Goal: Information Seeking & Learning: Learn about a topic

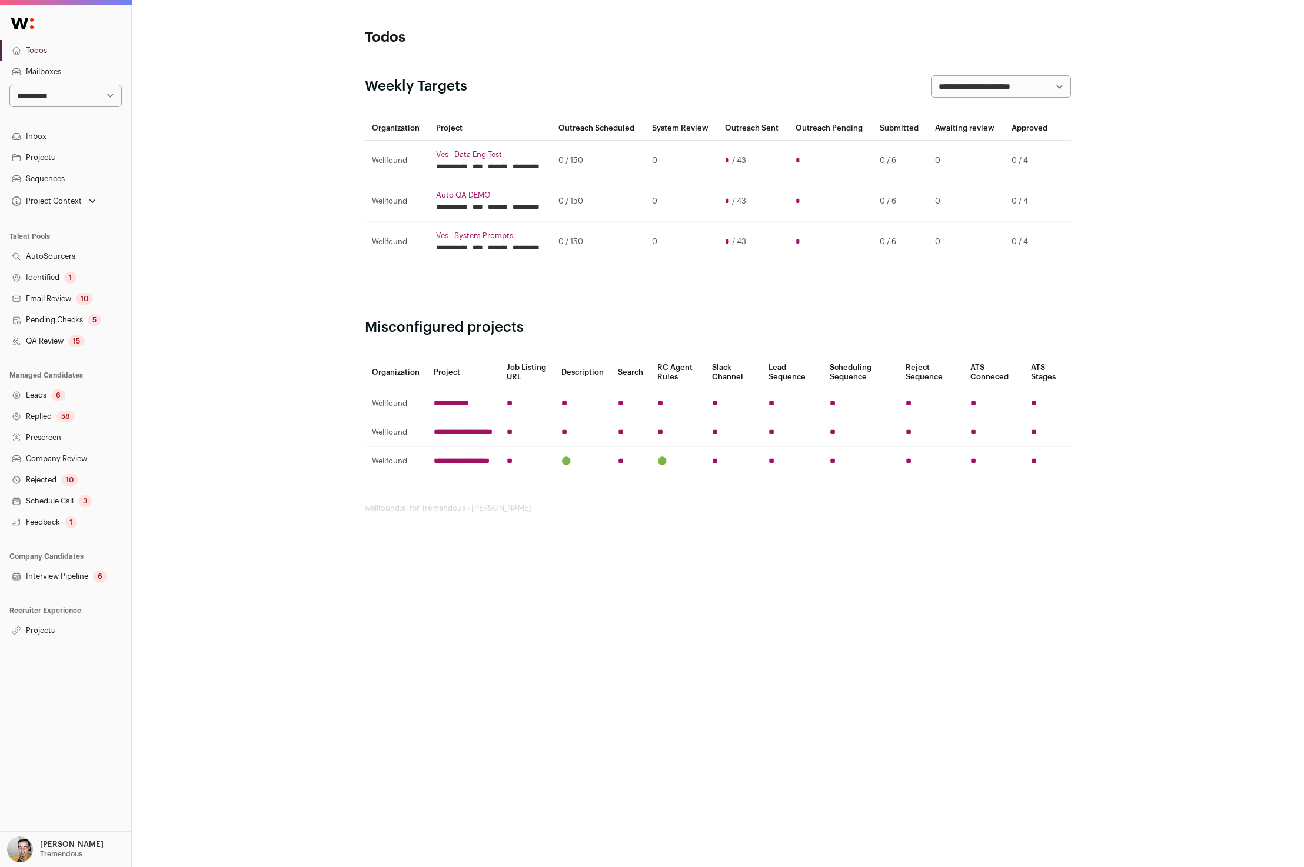
click at [76, 635] on link "Projects" at bounding box center [65, 630] width 131 height 21
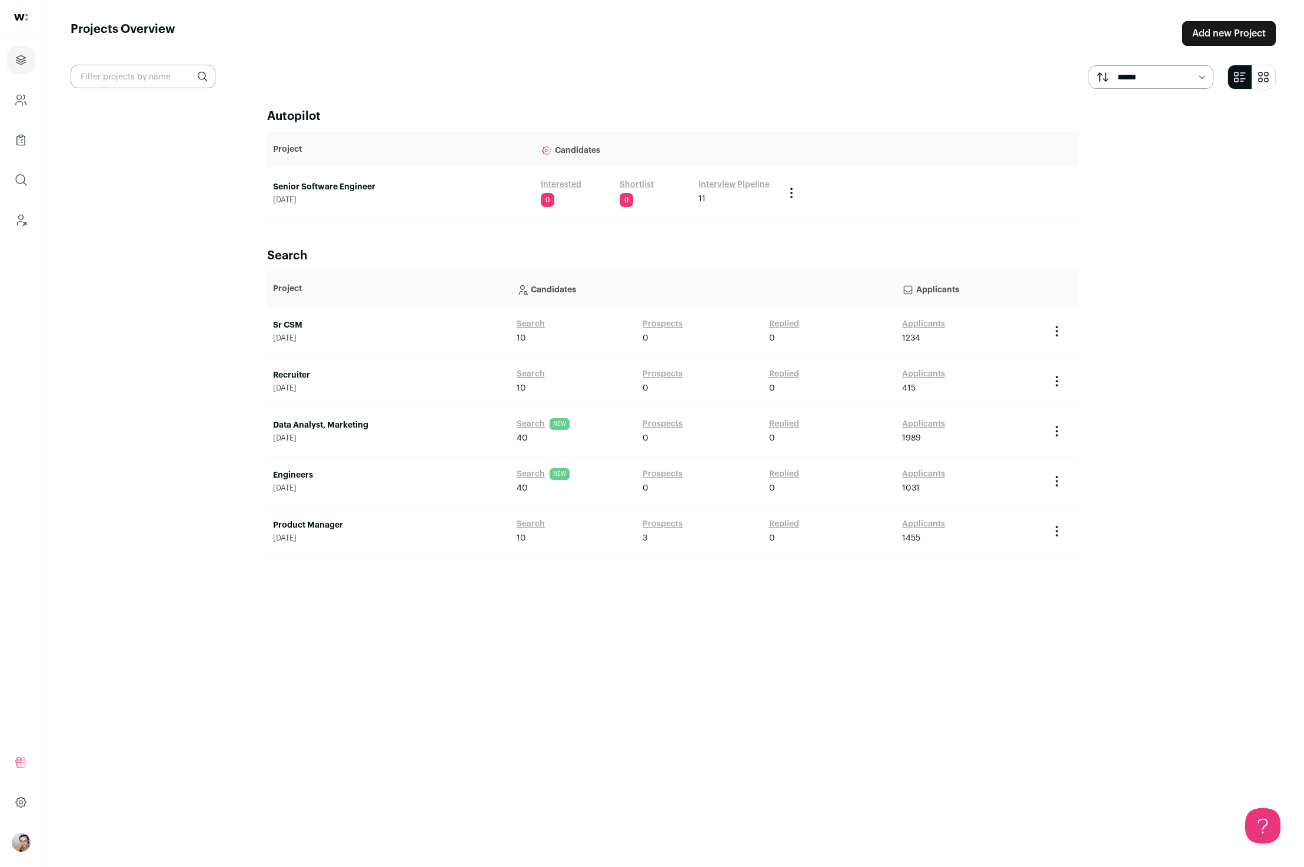
click at [282, 182] on link "Senior Software Engineer" at bounding box center [401, 187] width 256 height 12
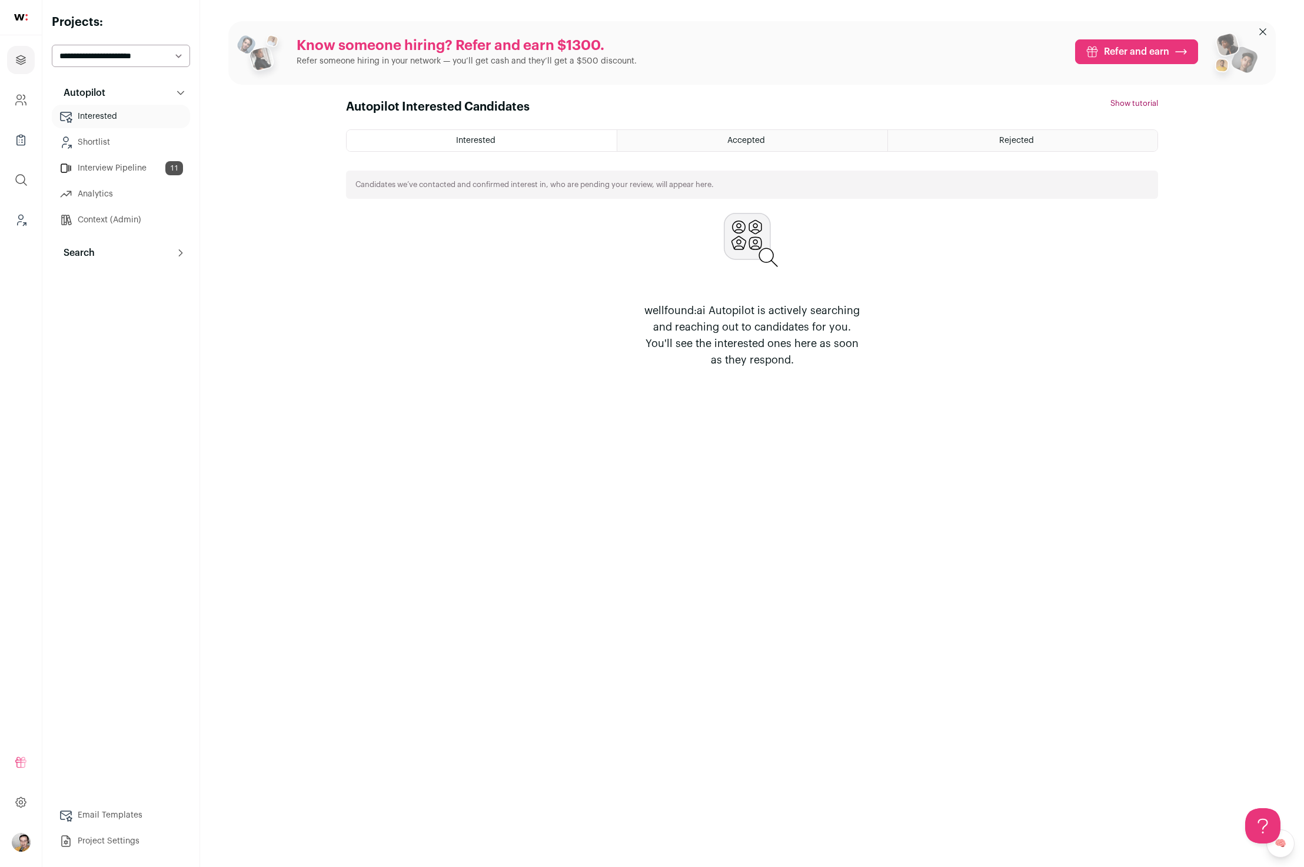
click at [162, 244] on button "Search" at bounding box center [121, 253] width 138 height 24
click at [117, 306] on link "Agent 125" at bounding box center [121, 305] width 138 height 24
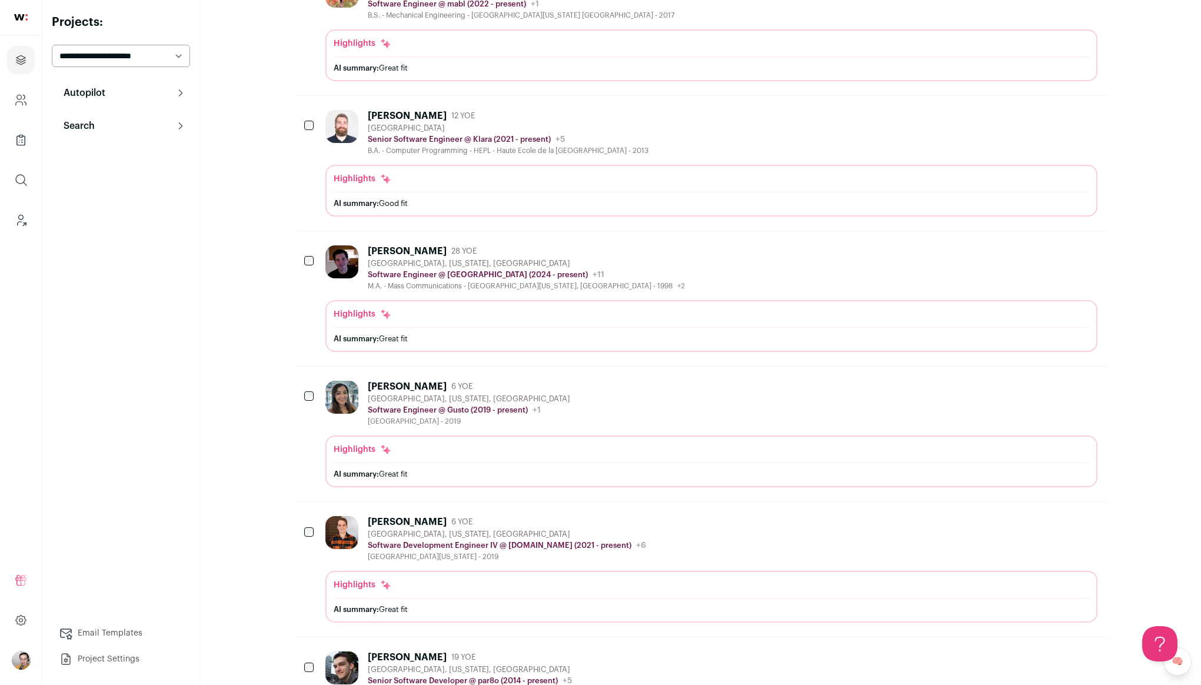
scroll to position [919, 0]
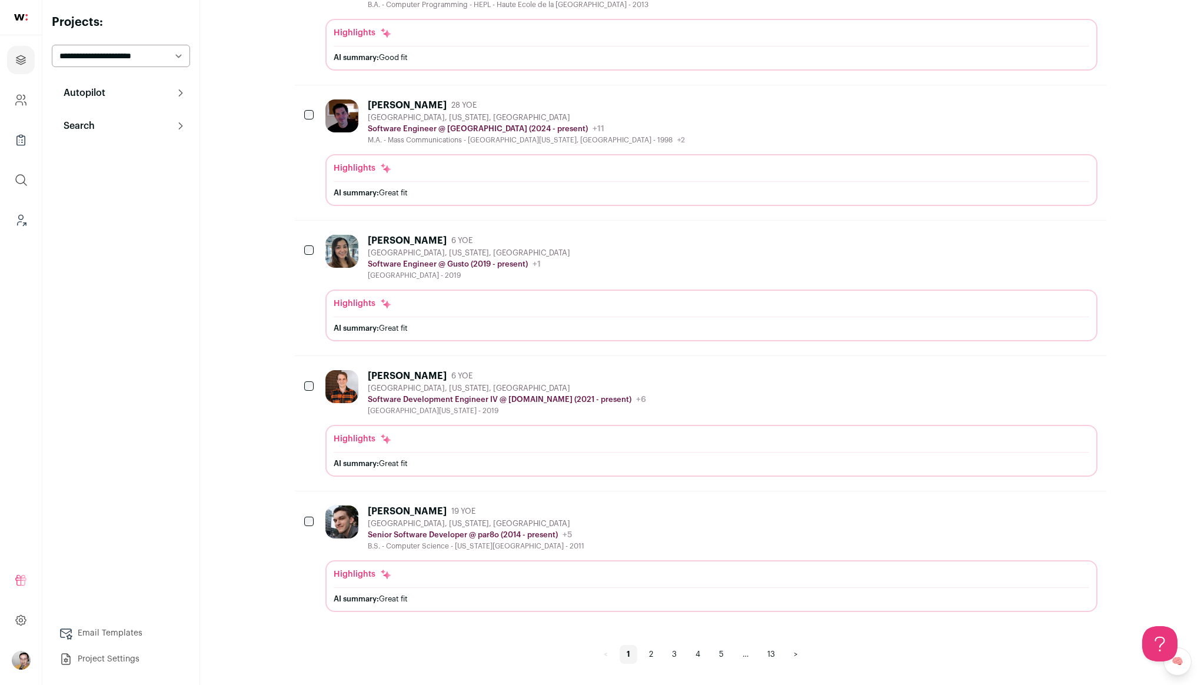
click at [584, 377] on div "Jack Tiggleman 6 YOE" at bounding box center [507, 376] width 278 height 12
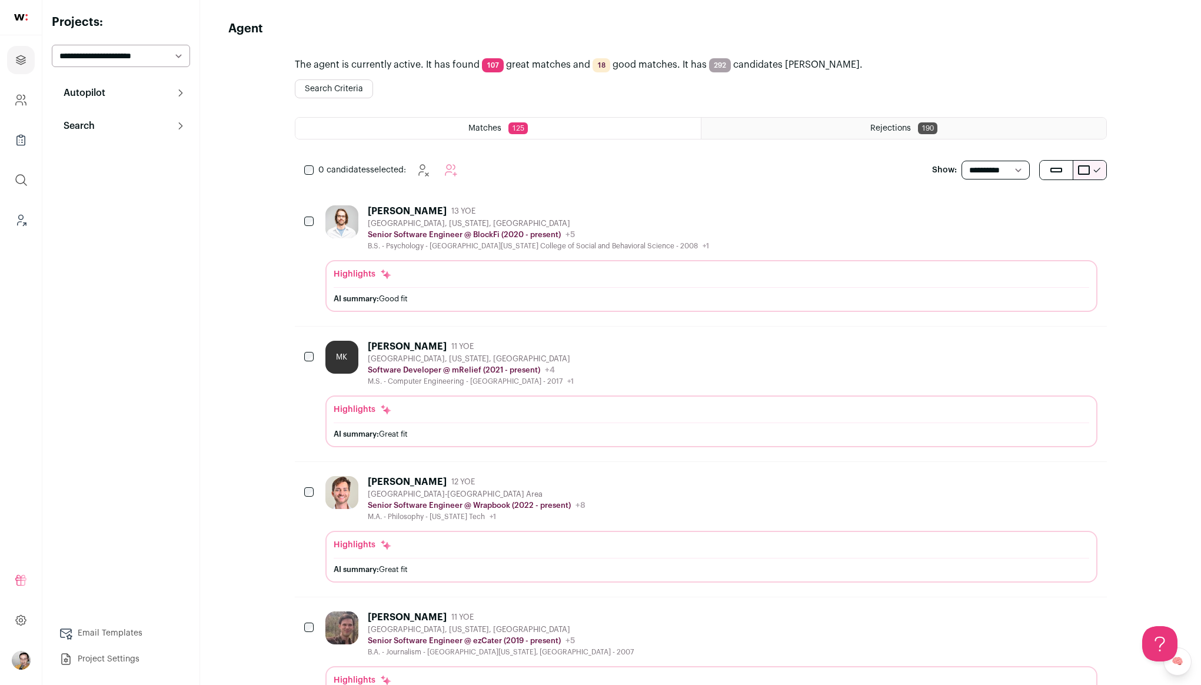
scroll to position [0, 0]
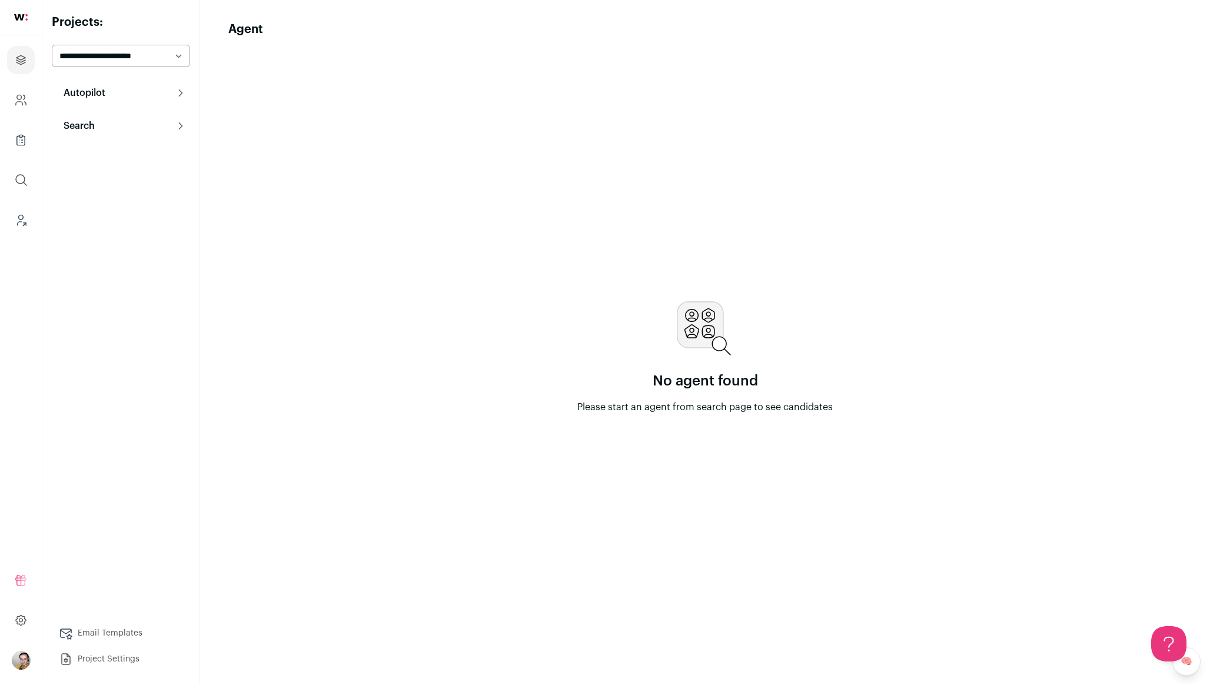
click at [180, 93] on icon at bounding box center [180, 92] width 9 height 9
click at [132, 219] on link "Context (Admin)" at bounding box center [121, 220] width 138 height 24
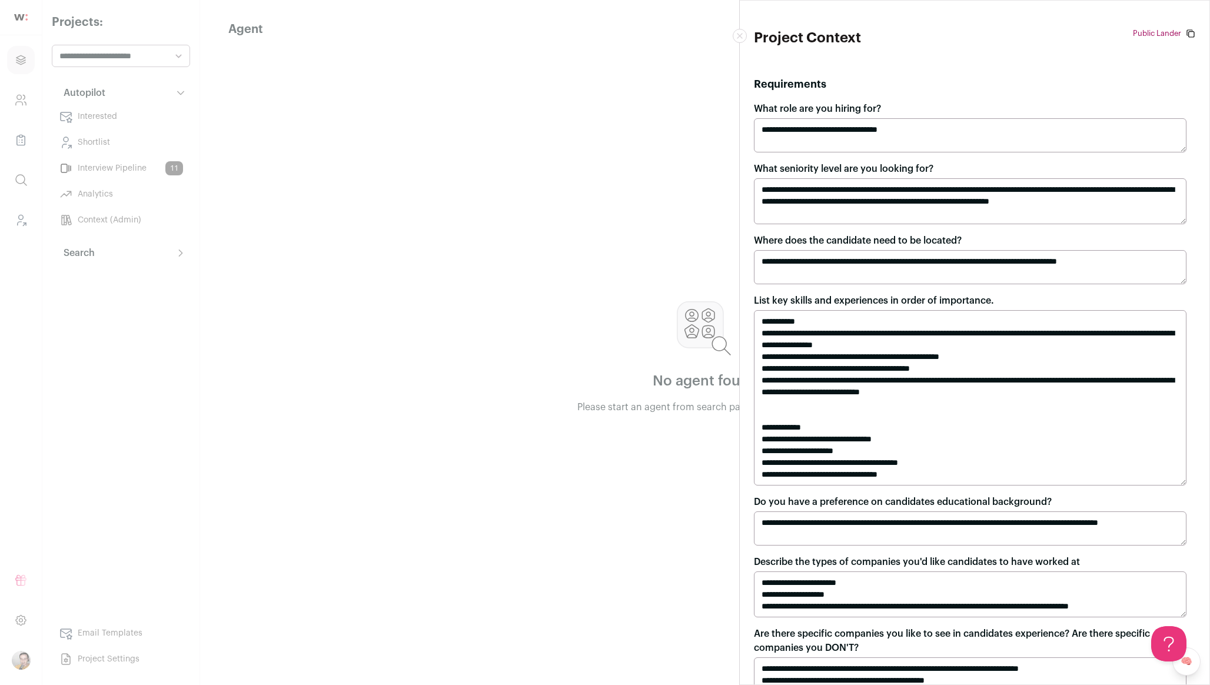
click at [869, 128] on textarea "**********" at bounding box center [970, 135] width 432 height 34
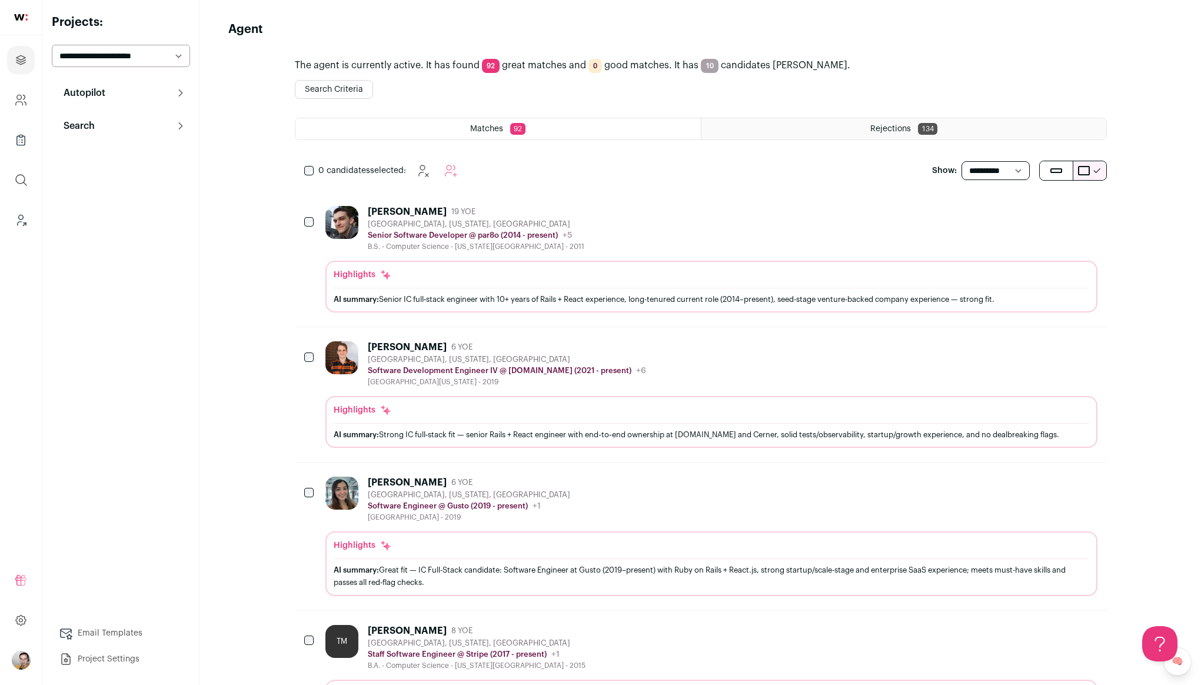
click at [631, 241] on div "Nick Ewing 19 YOE Vancouver, Washington, United States Senior Software Develope…" at bounding box center [711, 228] width 772 height 45
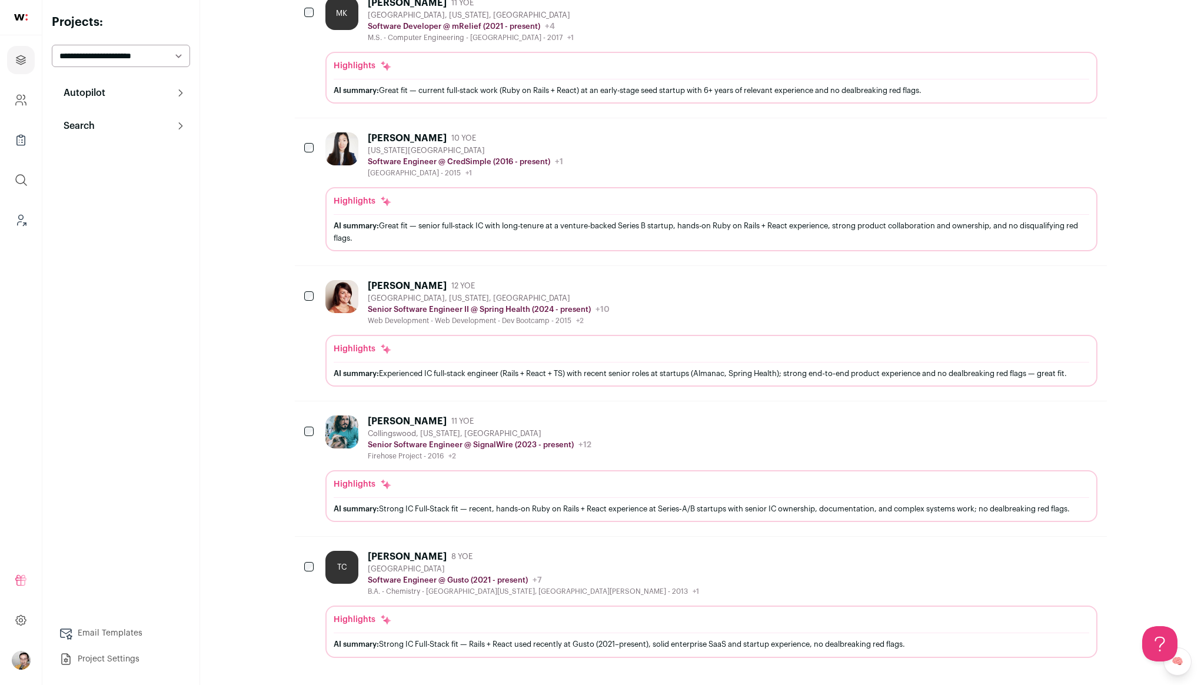
scroll to position [944, 0]
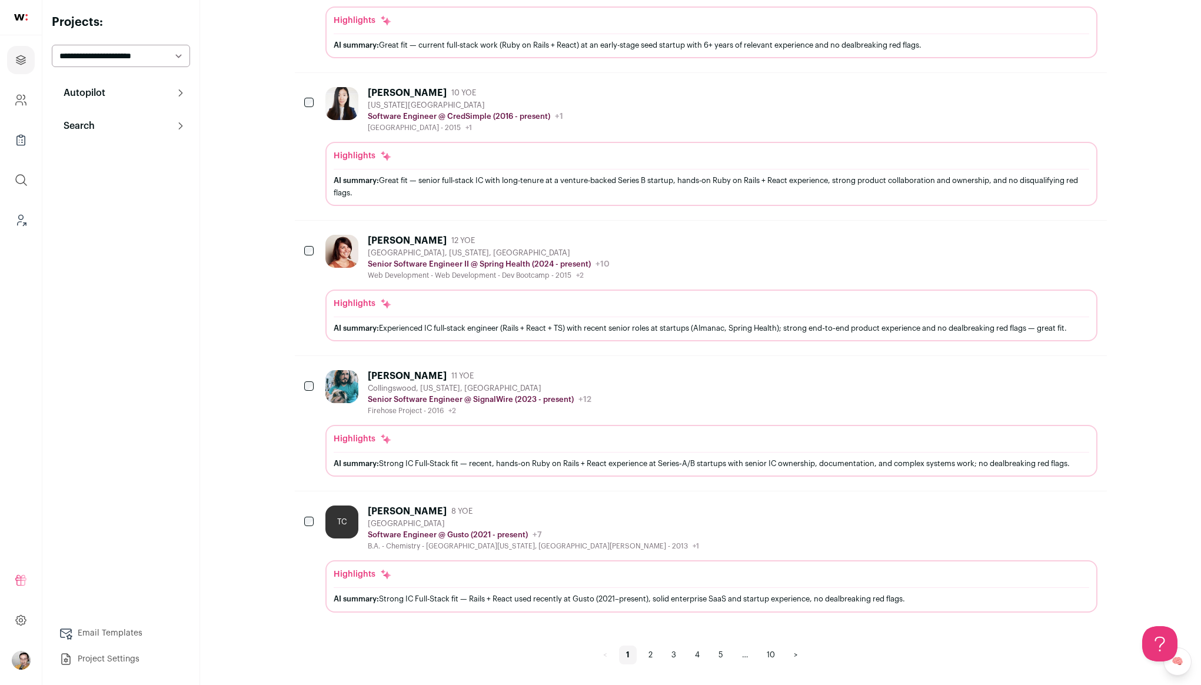
click at [654, 653] on link "2" at bounding box center [650, 654] width 18 height 19
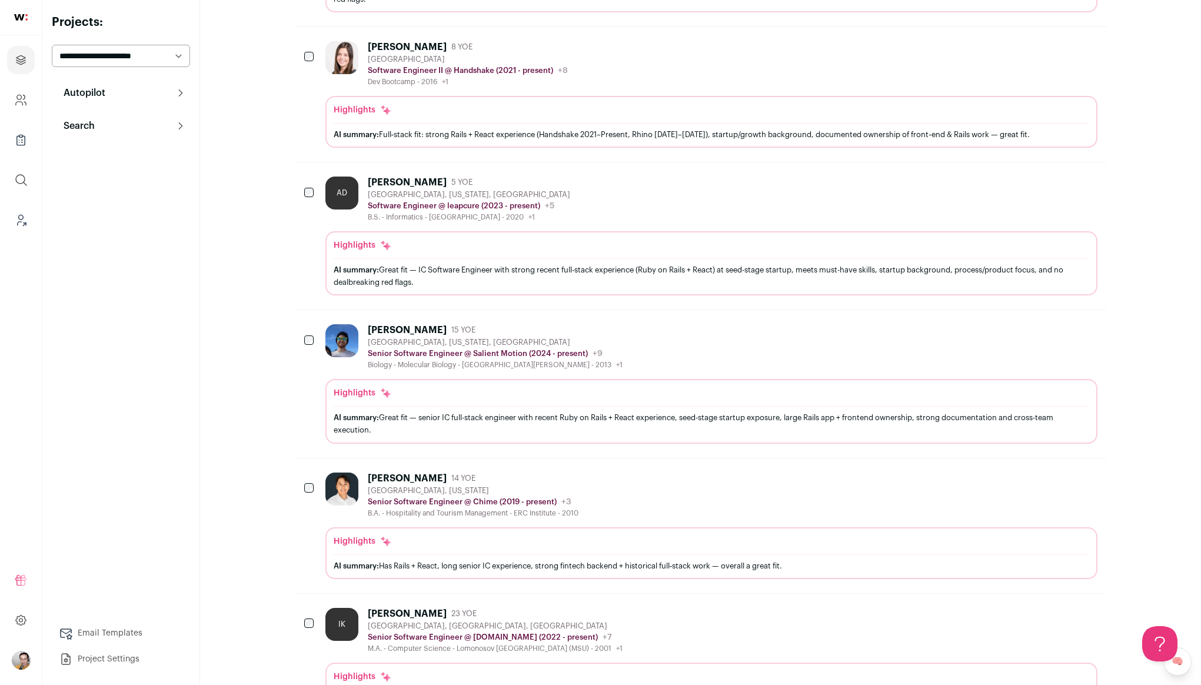
scroll to position [994, 0]
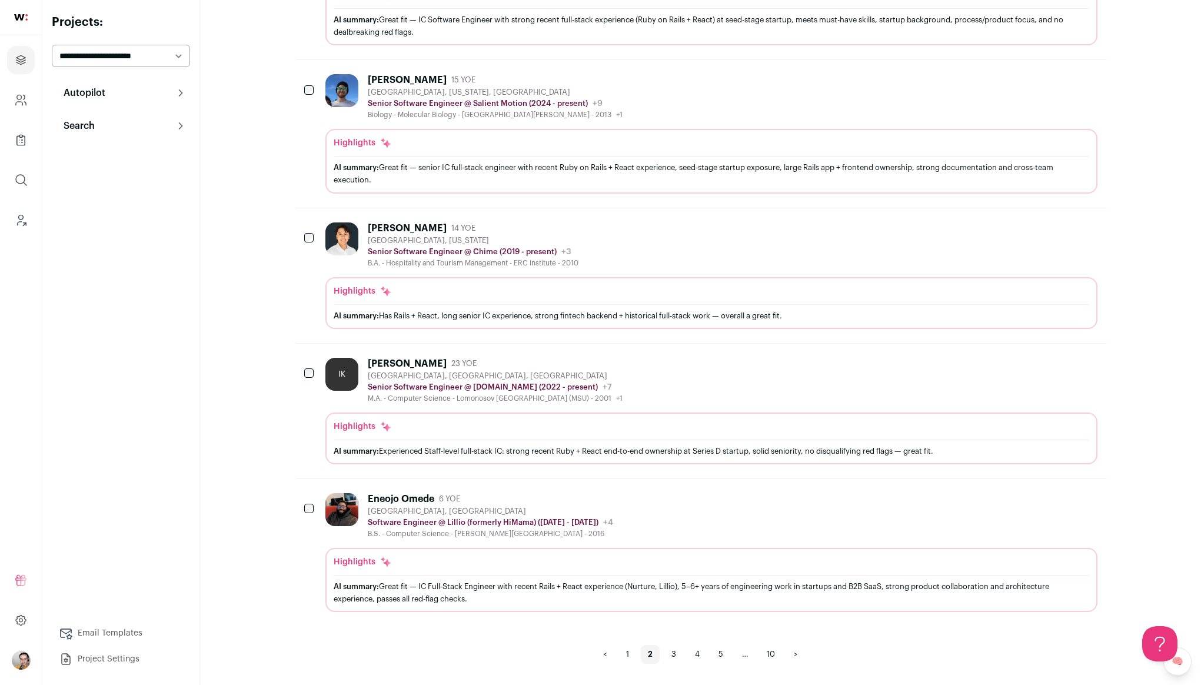
click at [678, 653] on link "3" at bounding box center [673, 654] width 19 height 19
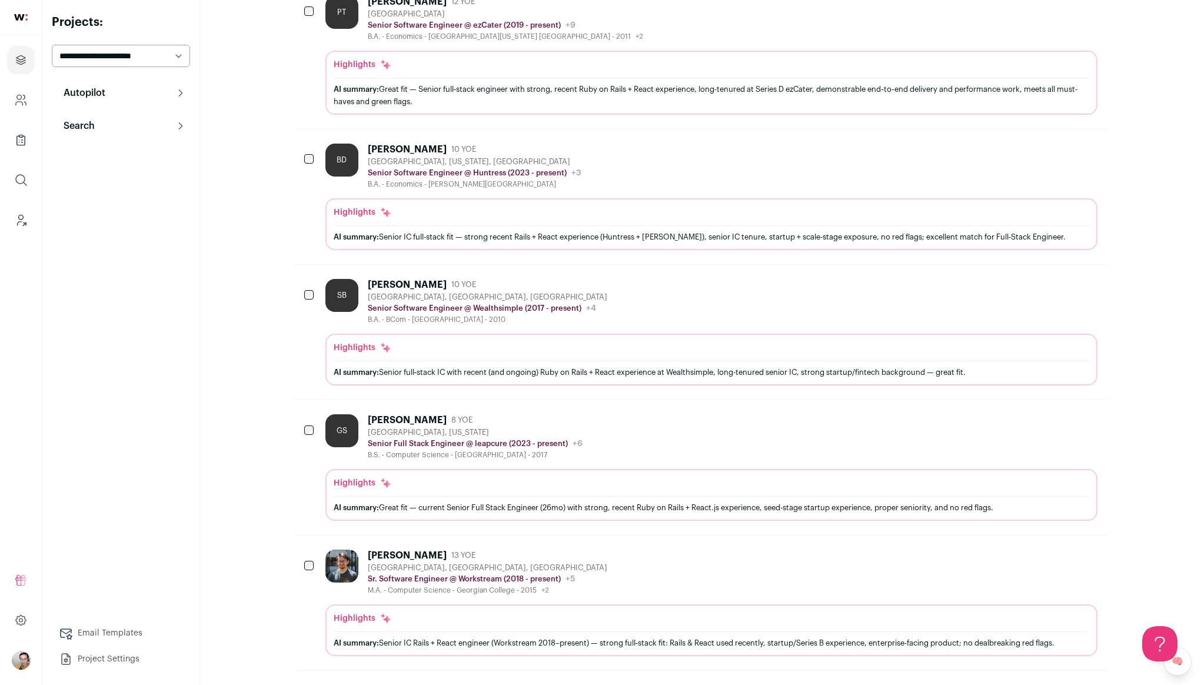
scroll to position [956, 0]
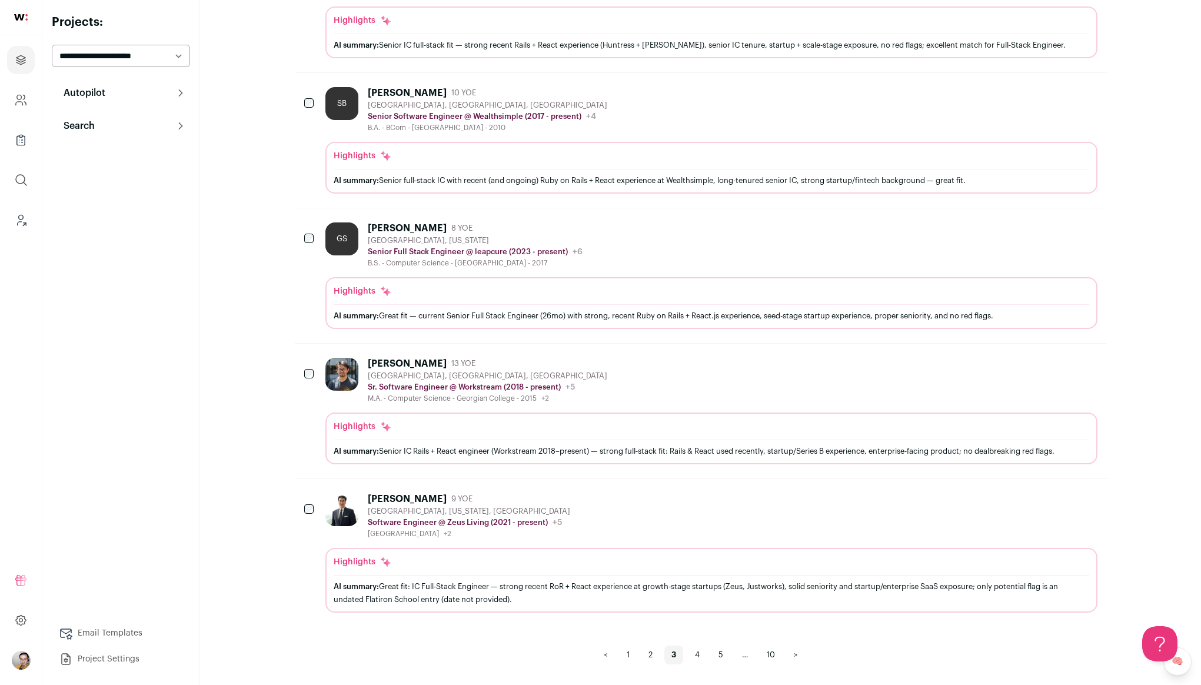
click at [696, 655] on link "4" at bounding box center [697, 654] width 19 height 19
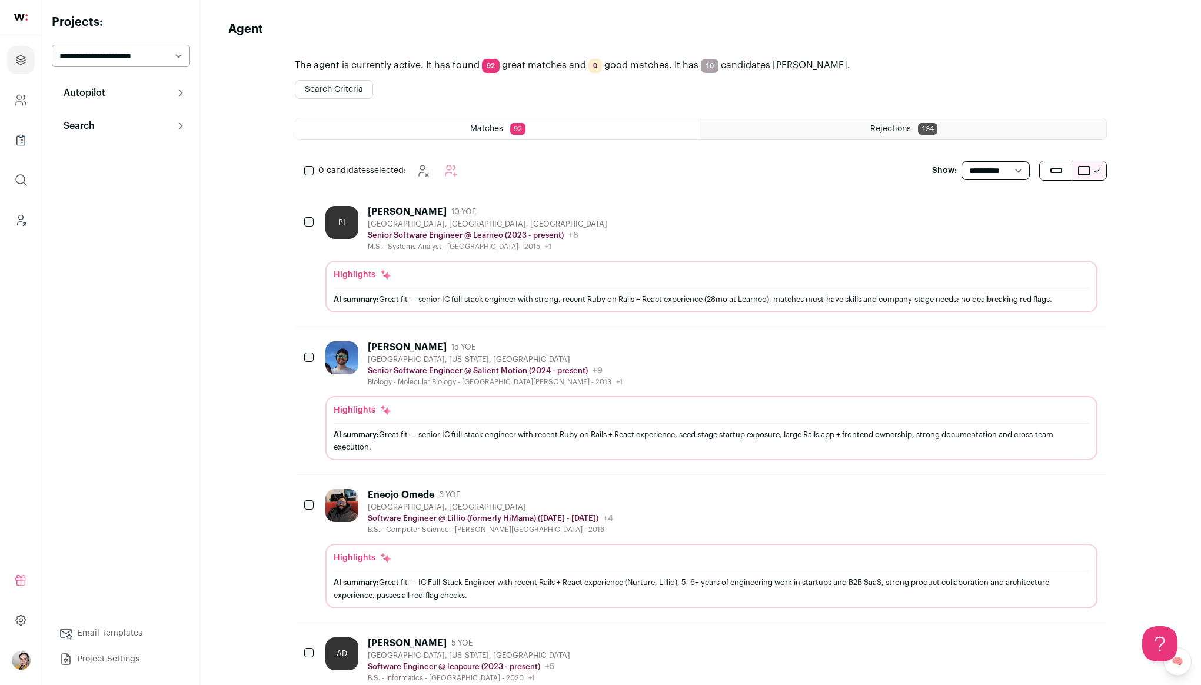
click at [597, 228] on div "PI Paul Iogna 10 YOE Toronto, Ontario, Canada Senior Software Engineer @ Learne…" at bounding box center [711, 228] width 772 height 45
click at [821, 131] on div "Rejections 134" at bounding box center [903, 128] width 405 height 21
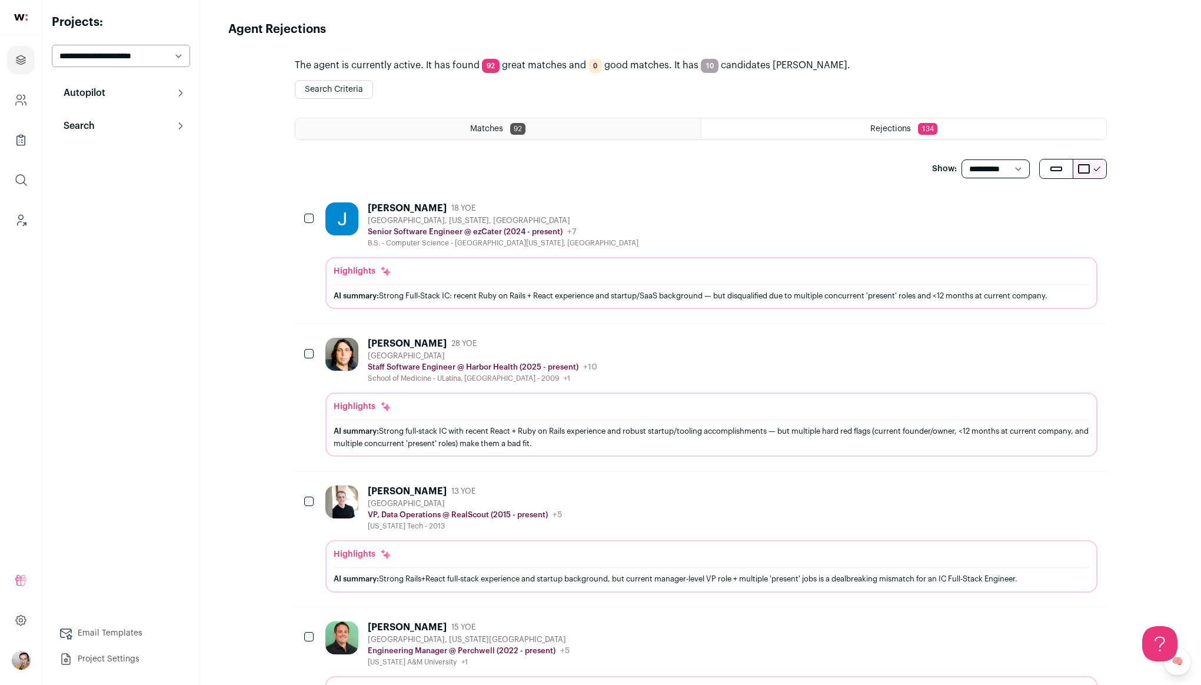
click at [516, 136] on div "Matches 92" at bounding box center [497, 128] width 405 height 21
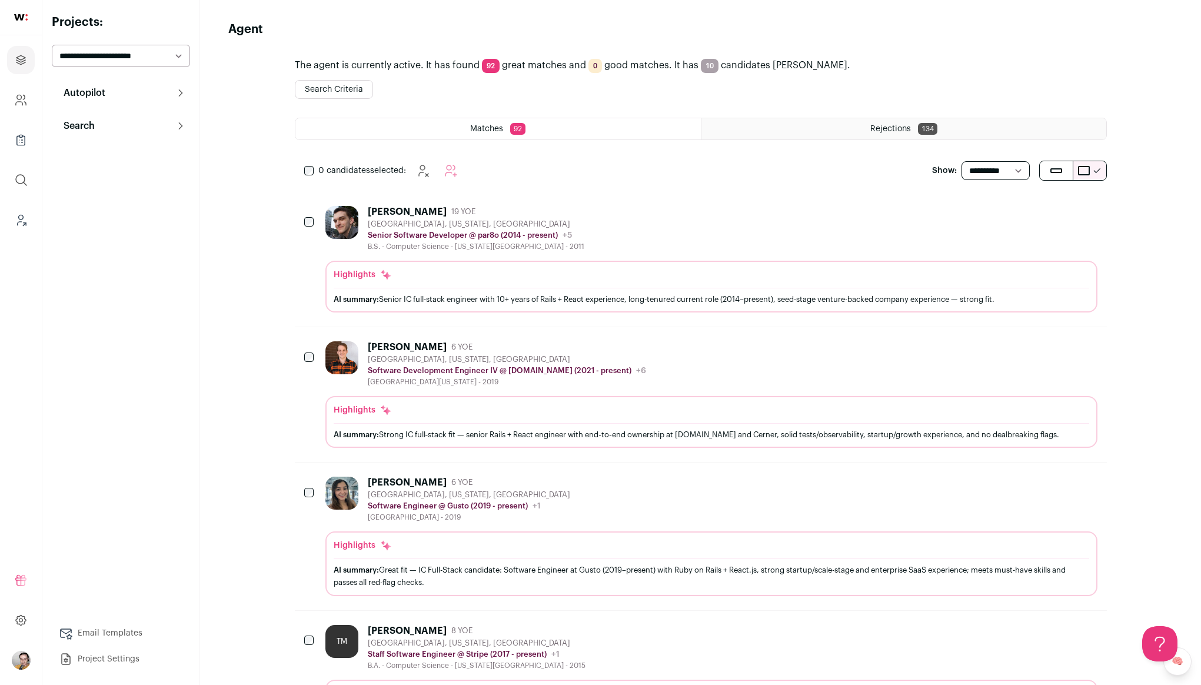
click at [818, 130] on div "Rejections 134" at bounding box center [903, 128] width 405 height 21
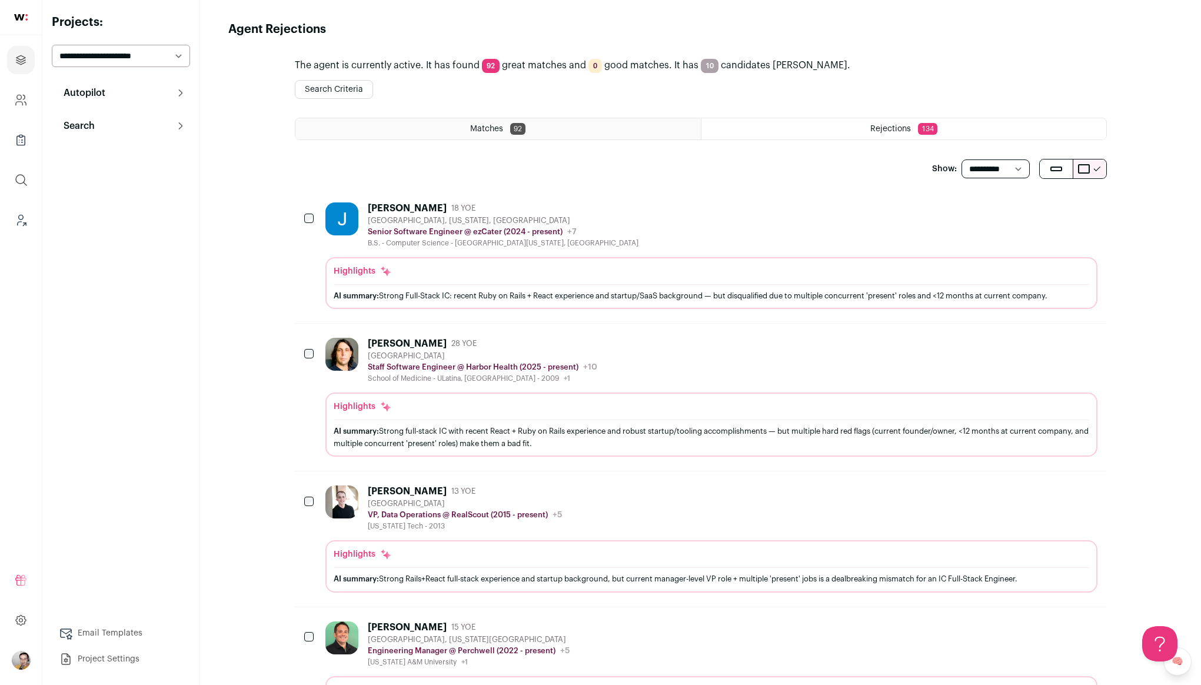
click at [766, 228] on div "Jim Nacios 18 YOE Alpine, California, United States Senior Software Engineer @ …" at bounding box center [711, 224] width 772 height 45
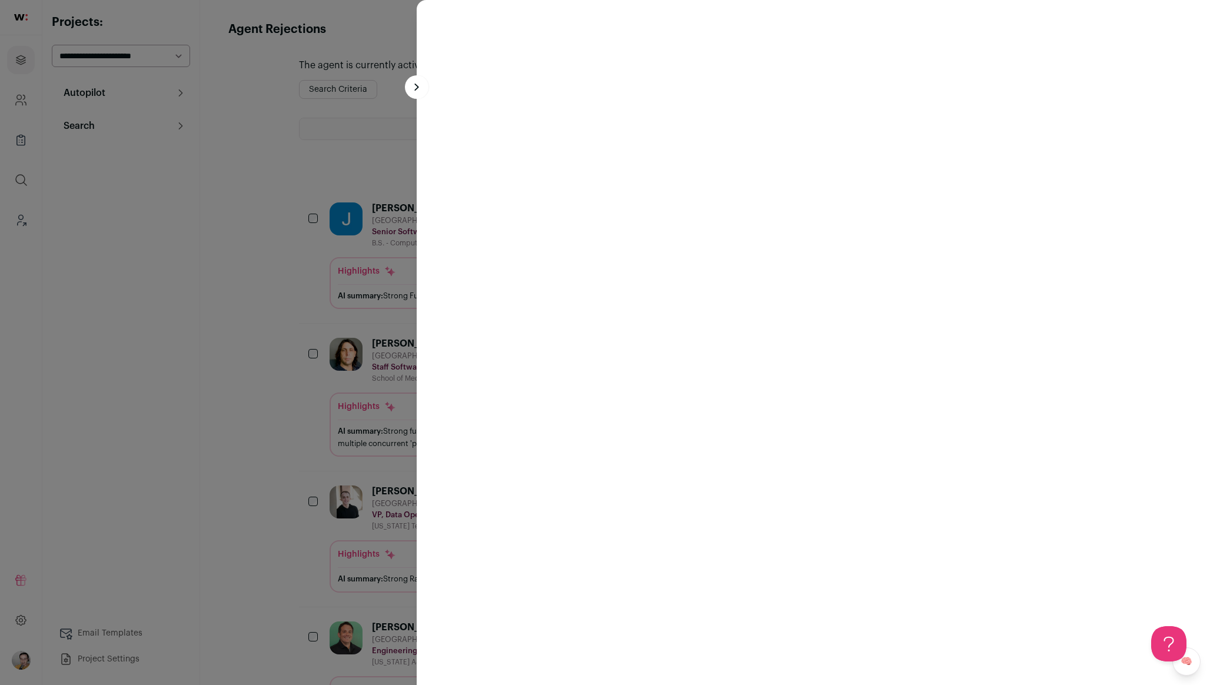
click at [234, 160] on div at bounding box center [605, 342] width 1210 height 685
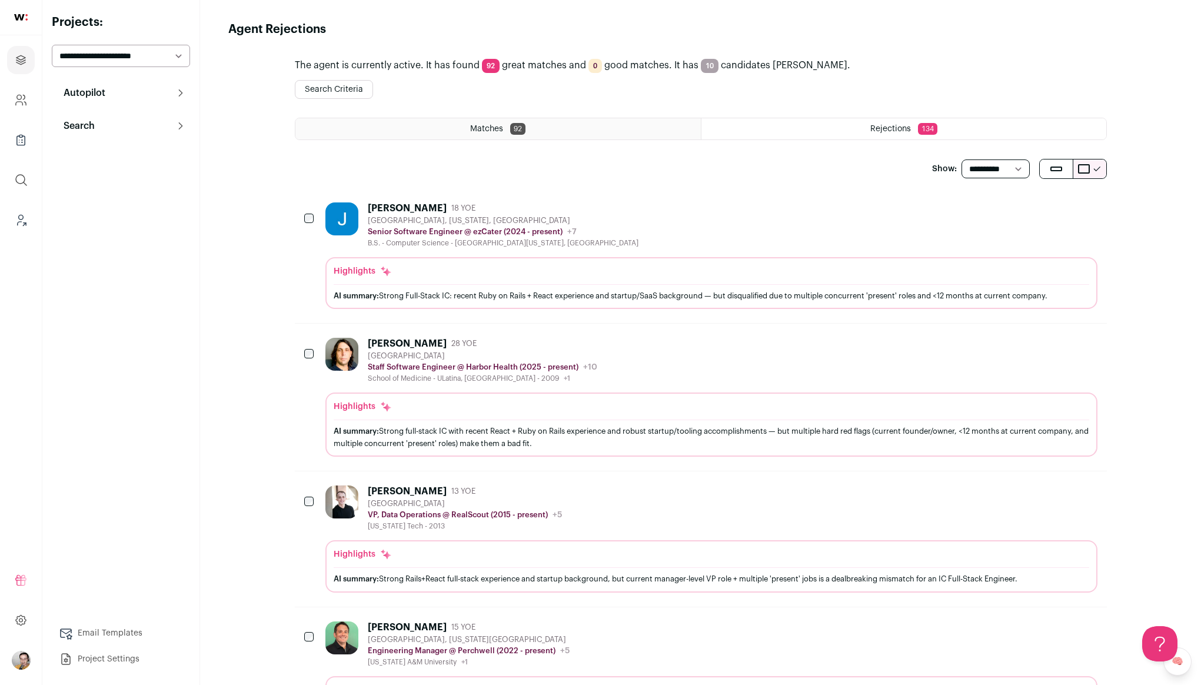
click at [420, 122] on div "Matches 92" at bounding box center [497, 128] width 405 height 21
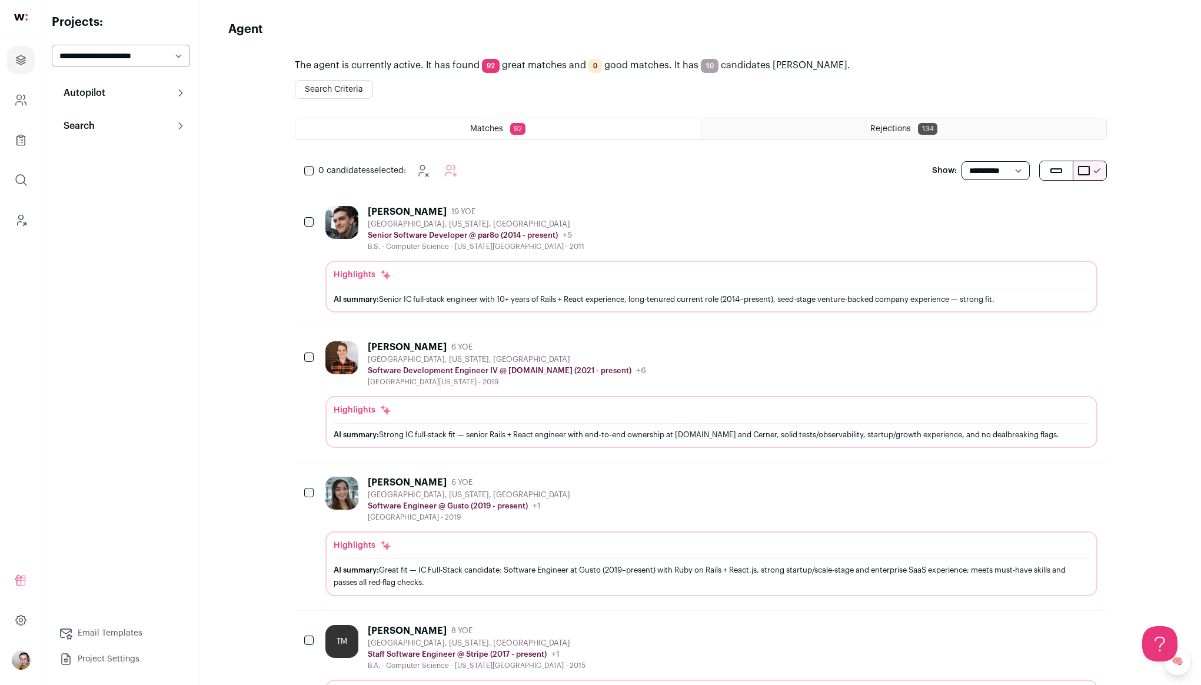
click at [612, 204] on div "Nick Ewing 19 YOE Vancouver, Washington, United States Senior Software Develope…" at bounding box center [701, 259] width 812 height 135
click at [565, 214] on div "Nick Ewing 19 YOE" at bounding box center [476, 212] width 217 height 12
click at [895, 121] on div "Rejections 134" at bounding box center [903, 128] width 405 height 21
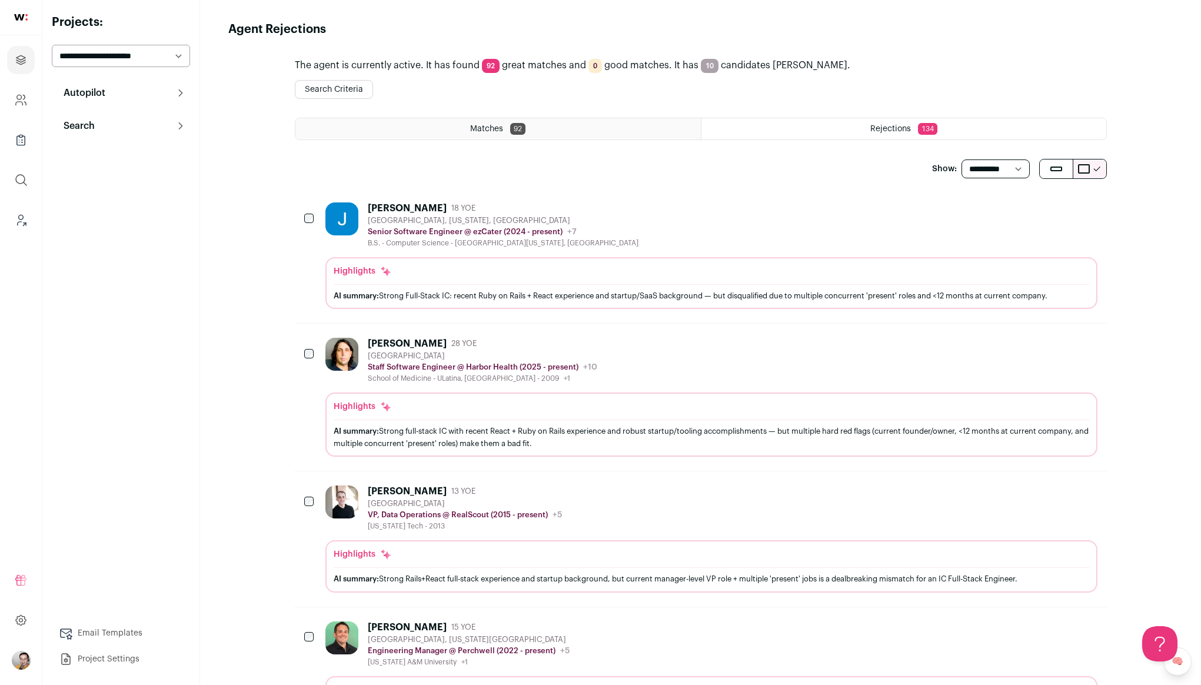
click at [650, 218] on div "Jim Nacios 18 YOE Alpine, California, United States Senior Software Engineer @ …" at bounding box center [711, 224] width 772 height 45
click at [659, 201] on div "[PERSON_NAME] 18 YOE [GEOGRAPHIC_DATA], [US_STATE], [GEOGRAPHIC_DATA] Senior So…" at bounding box center [701, 255] width 812 height 135
click at [644, 229] on div "[PERSON_NAME] 18 YOE [GEOGRAPHIC_DATA], [US_STATE], [GEOGRAPHIC_DATA] Senior So…" at bounding box center [711, 224] width 772 height 45
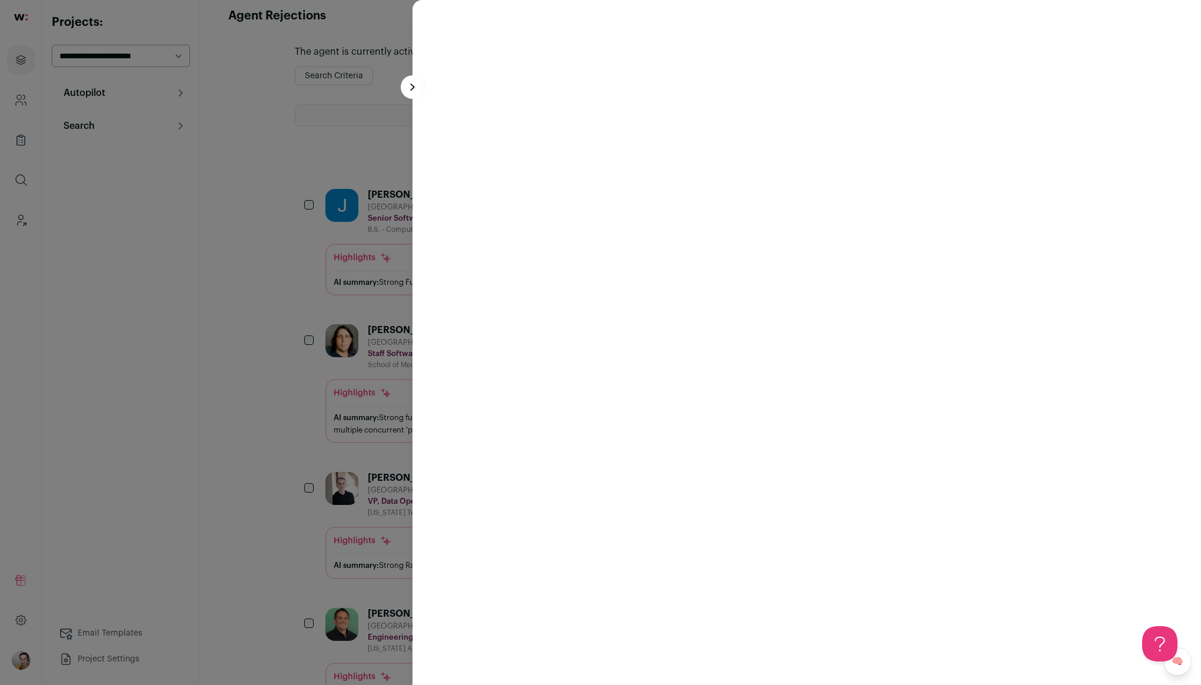
scroll to position [17, 0]
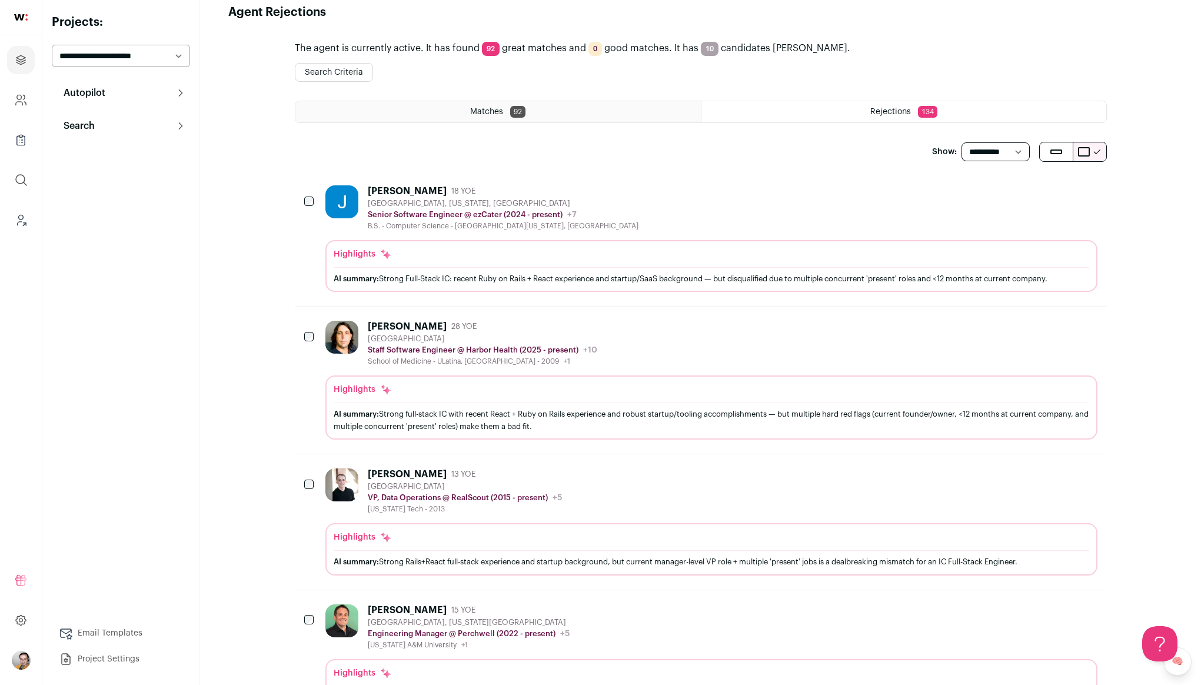
click at [635, 373] on div "[PERSON_NAME] 28 YOE [GEOGRAPHIC_DATA] Staff Software Engineer @ Harbor Health …" at bounding box center [711, 380] width 772 height 119
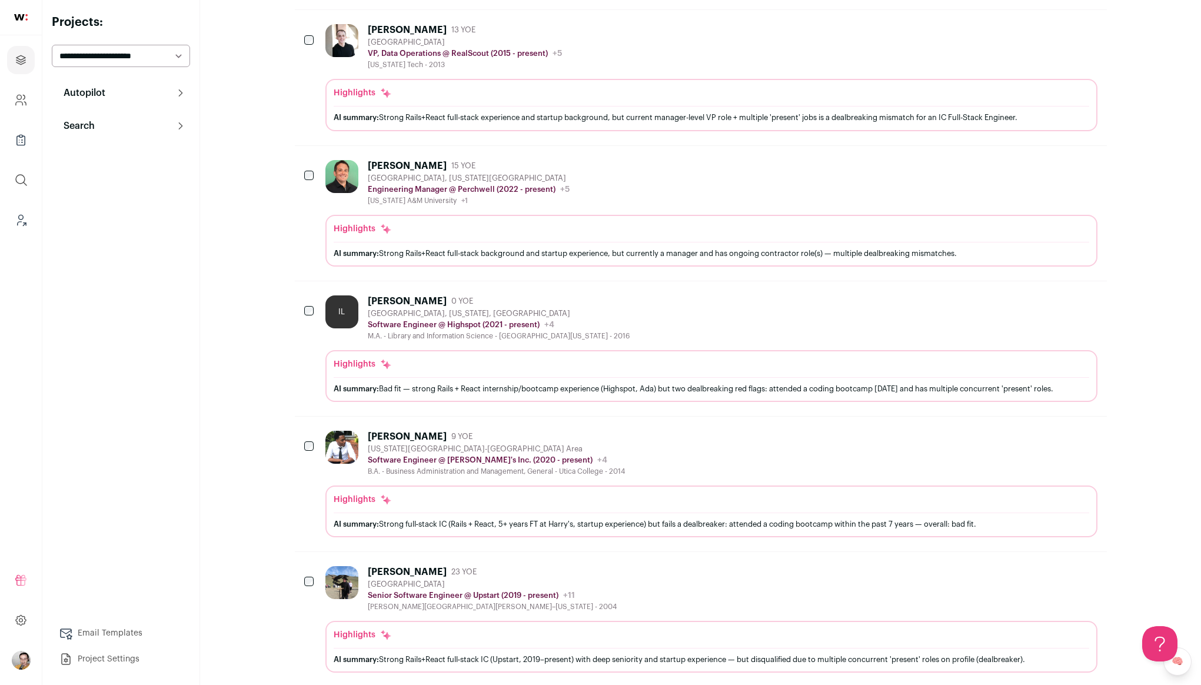
scroll to position [731, 0]
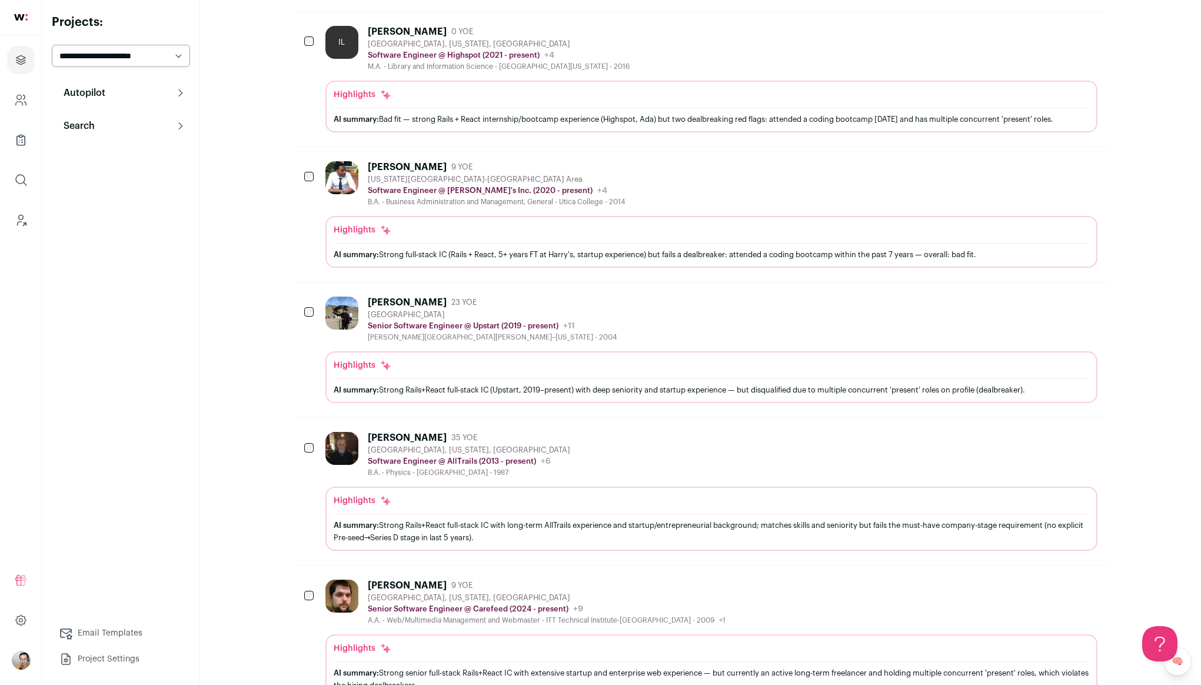
click at [498, 320] on div "[GEOGRAPHIC_DATA]" at bounding box center [492, 314] width 249 height 9
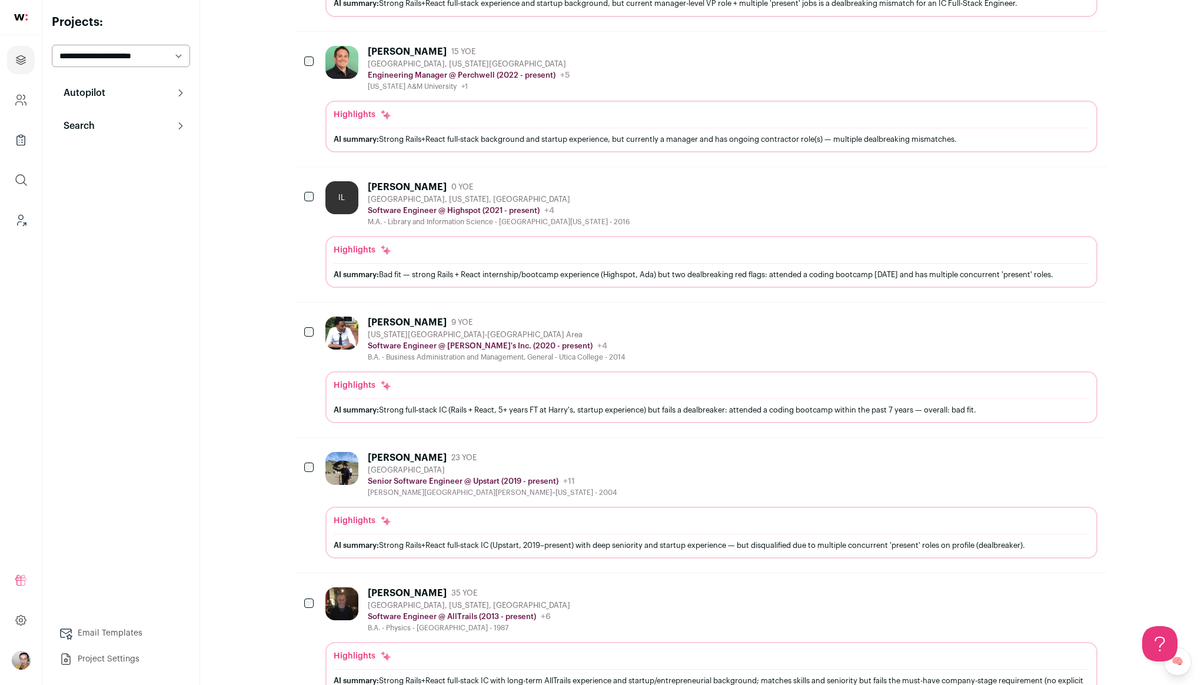
scroll to position [0, 0]
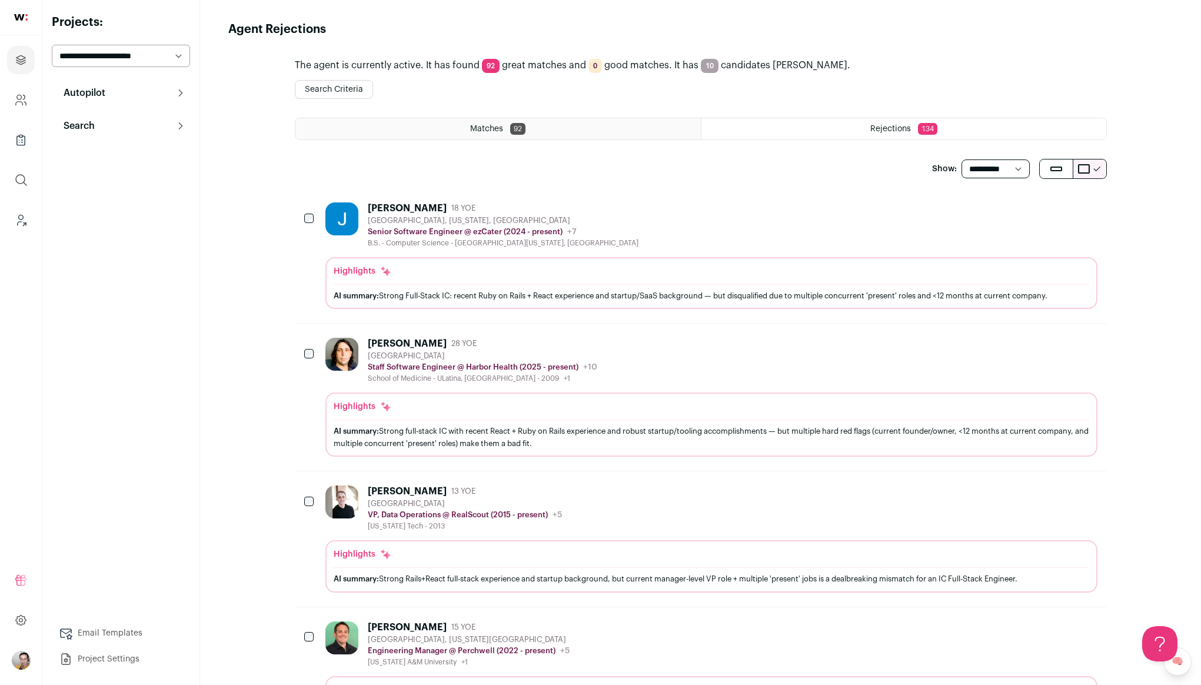
click at [472, 124] on div "Matches 92" at bounding box center [497, 128] width 405 height 21
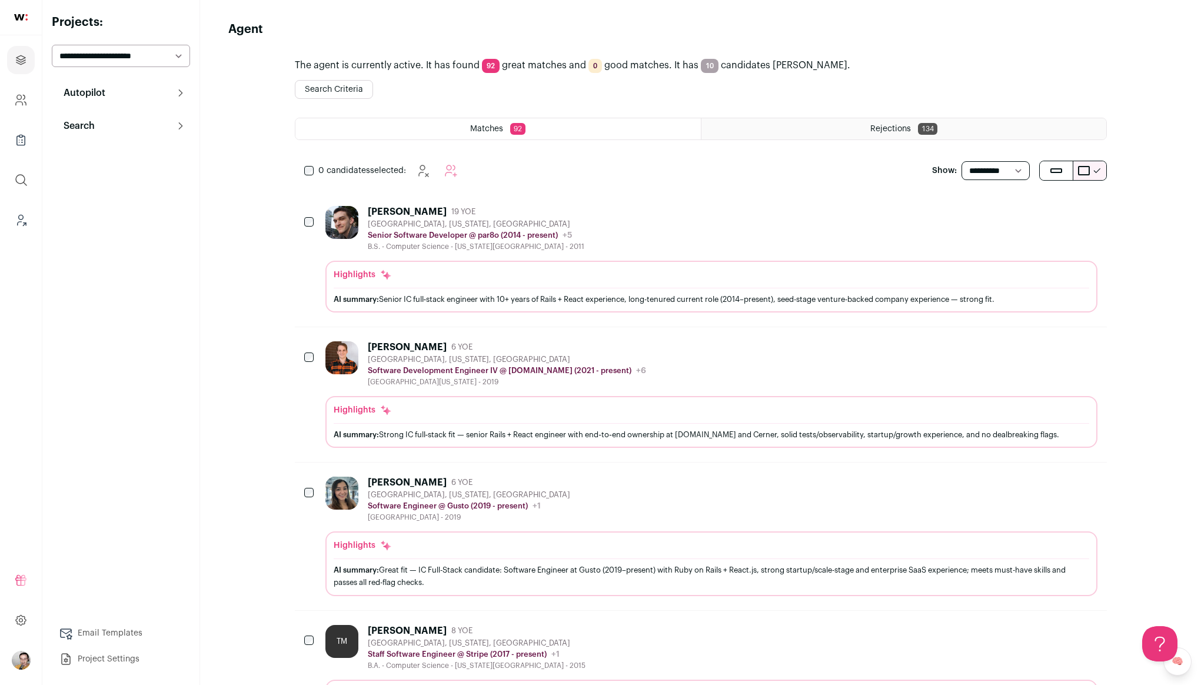
click at [990, 171] on select "**********" at bounding box center [995, 170] width 68 height 19
select select "**"
click at [961, 161] on select "**********" at bounding box center [995, 170] width 68 height 19
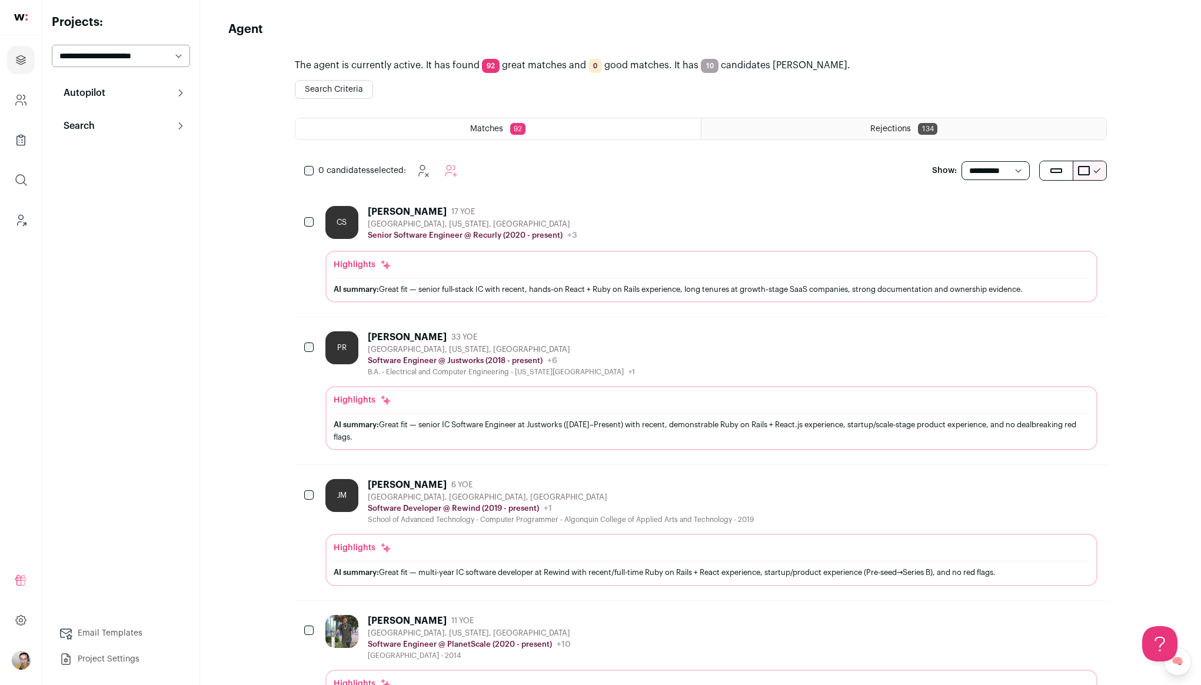
click at [620, 231] on div "CS Cameron Sampson 17 YOE Broomfield, Colorado, United States Senior Software E…" at bounding box center [711, 223] width 772 height 35
click at [179, 92] on icon at bounding box center [180, 92] width 9 height 9
click at [174, 249] on button "Search" at bounding box center [121, 253] width 138 height 24
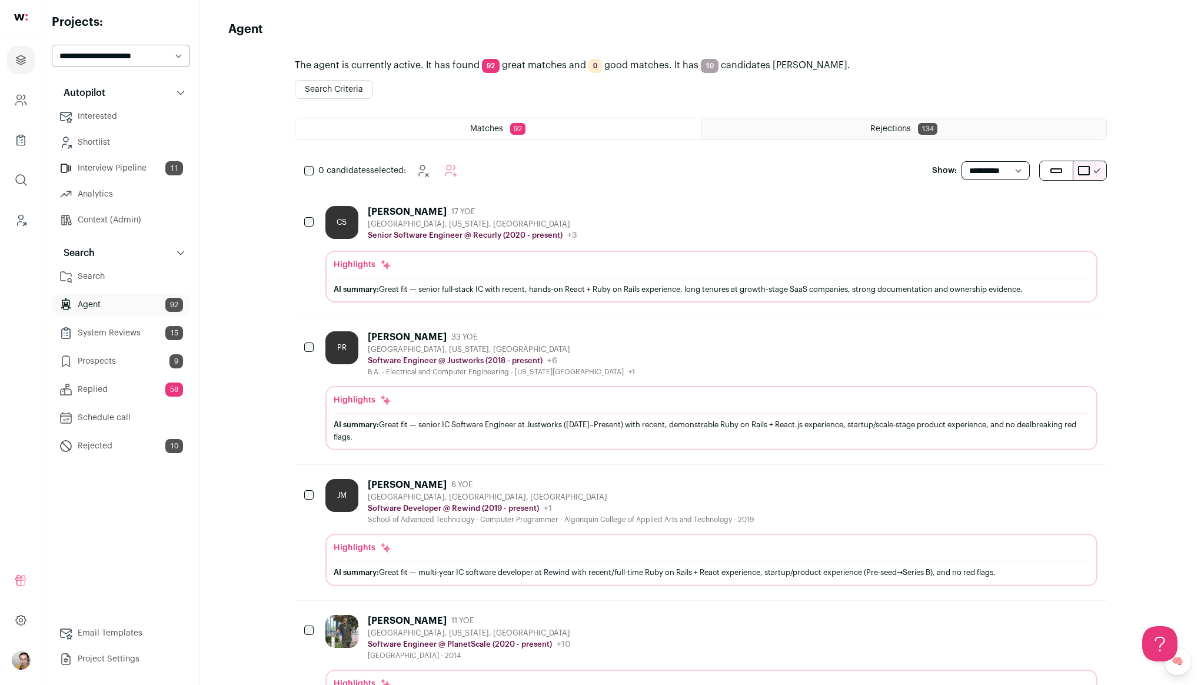
click at [122, 222] on link "Context (Admin)" at bounding box center [121, 220] width 138 height 24
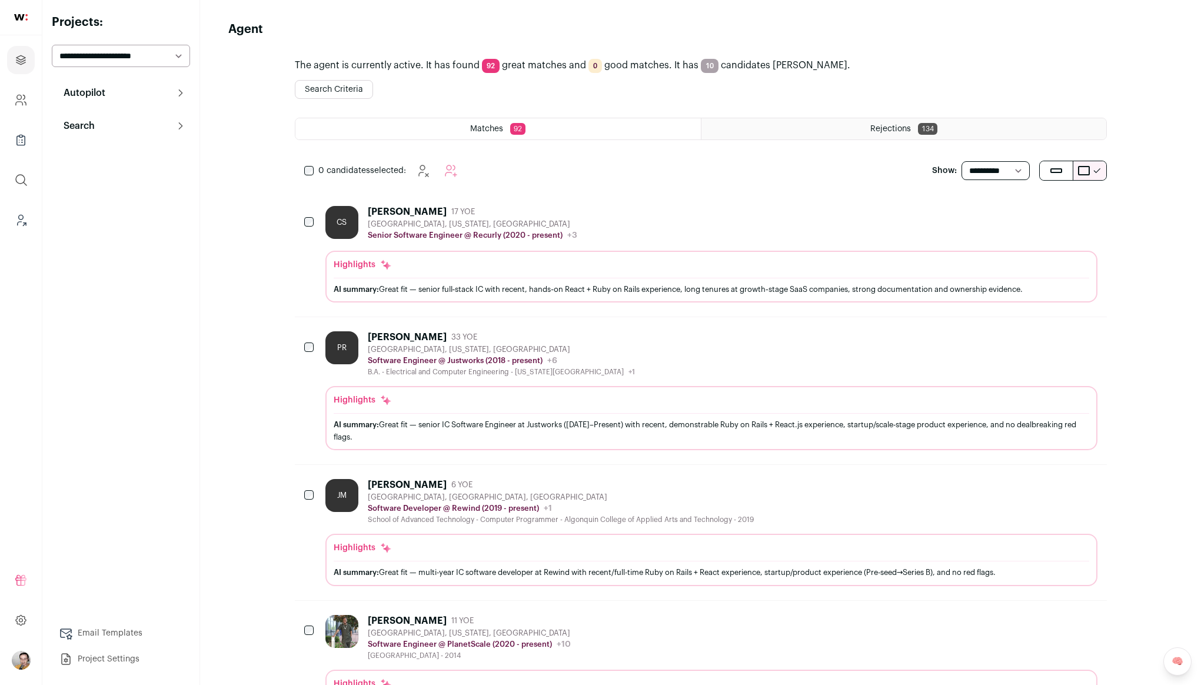
click at [154, 61] on select "**********" at bounding box center [121, 56] width 138 height 22
